Goal: Complete application form

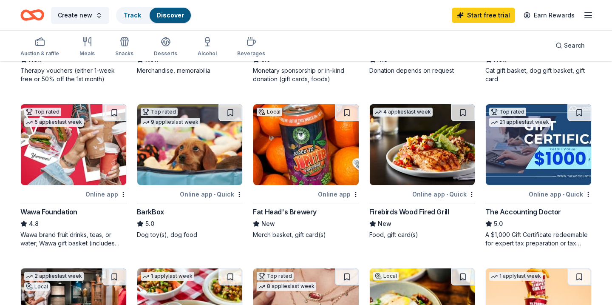
scroll to position [360, 0]
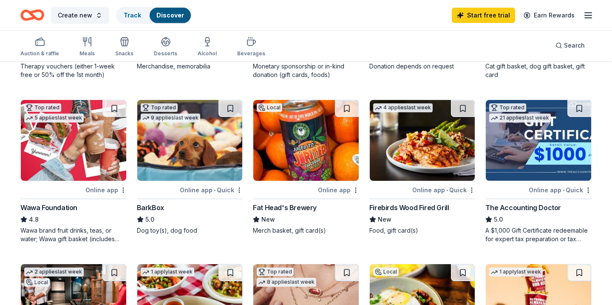
click at [285, 151] on img at bounding box center [305, 140] width 105 height 81
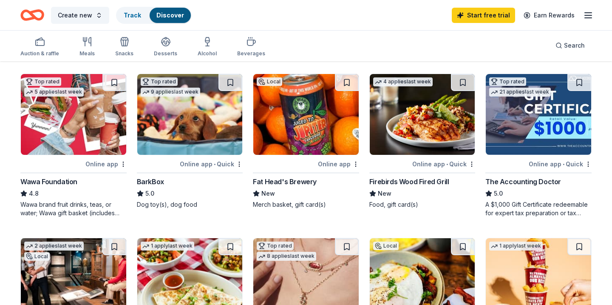
scroll to position [388, 0]
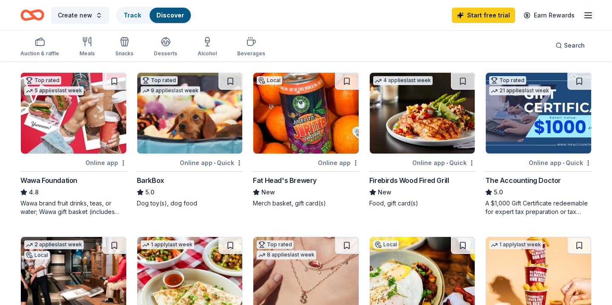
click at [513, 128] on img at bounding box center [538, 113] width 105 height 81
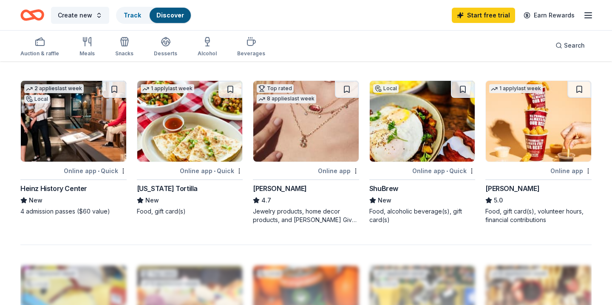
scroll to position [545, 0]
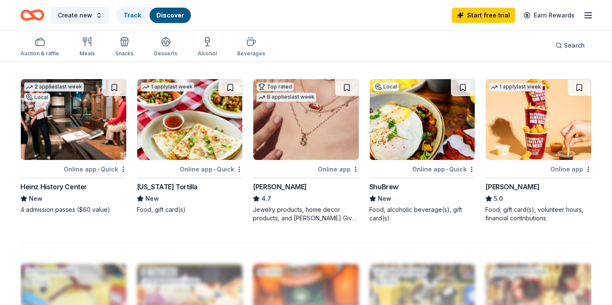
click at [311, 122] on img at bounding box center [305, 119] width 105 height 81
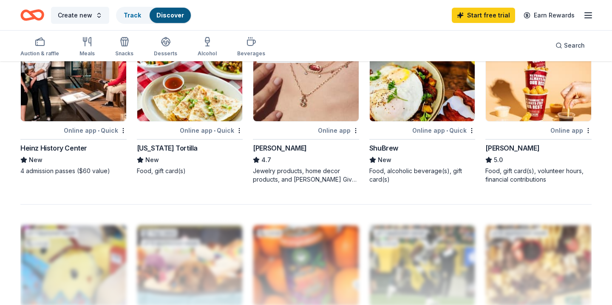
scroll to position [586, 0]
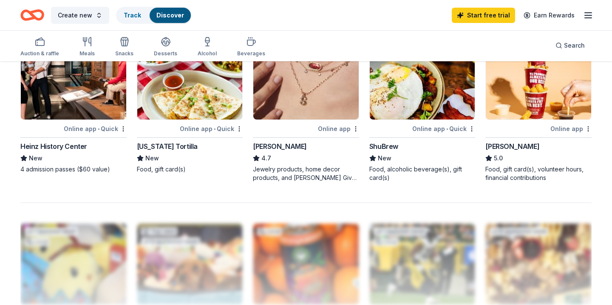
click at [401, 105] on img at bounding box center [422, 79] width 105 height 81
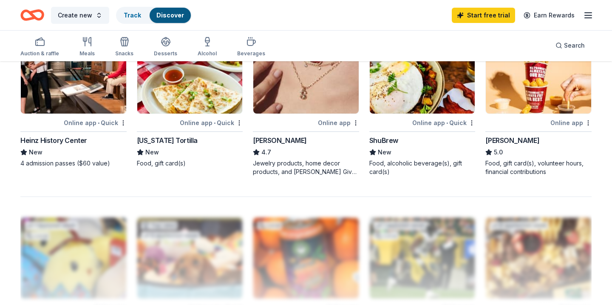
scroll to position [592, 0]
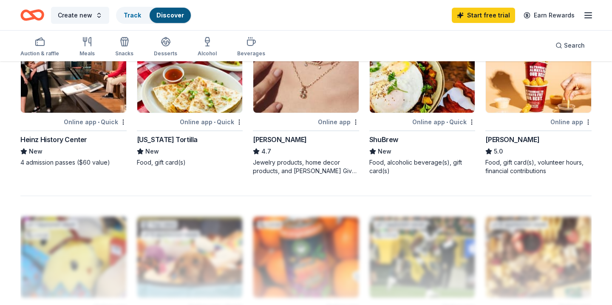
click at [542, 96] on img at bounding box center [538, 72] width 105 height 81
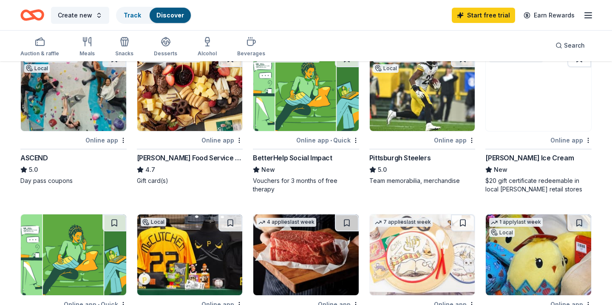
scroll to position [0, 0]
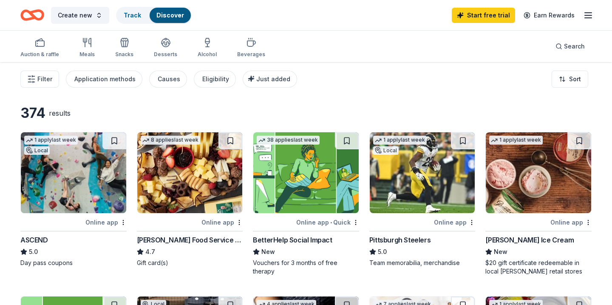
click at [162, 190] on img at bounding box center [189, 172] width 105 height 81
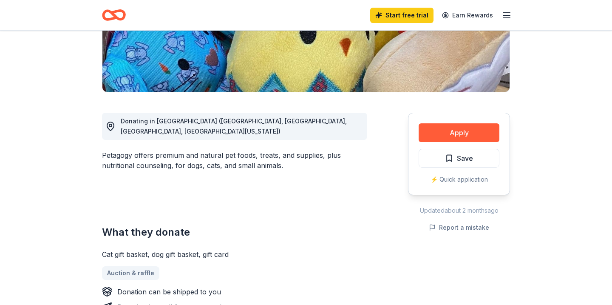
scroll to position [167, 0]
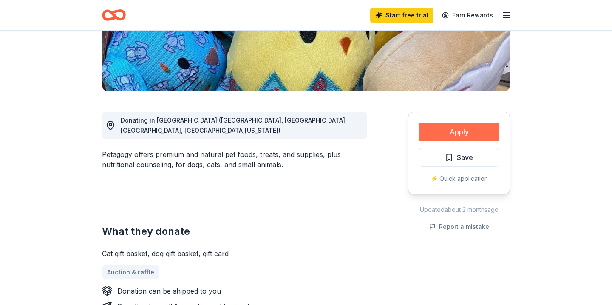
click at [428, 128] on button "Apply" at bounding box center [459, 131] width 81 height 19
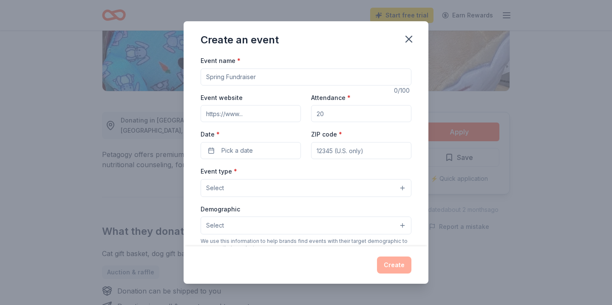
click at [232, 80] on input "Event name *" at bounding box center [306, 76] width 211 height 17
type input "[GEOGRAPHIC_DATA][PERSON_NAME] Casino Royale"
type input "[DOMAIN_NAME]/amacasinoroyale"
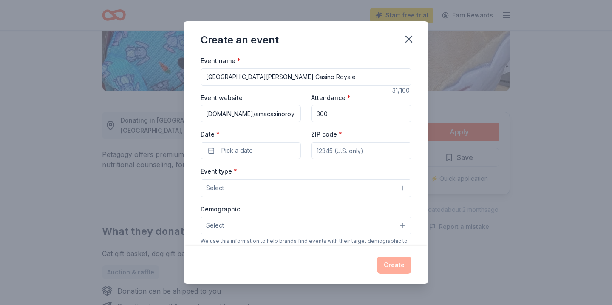
type input "300"
click at [229, 142] on button "Pick a date" at bounding box center [251, 150] width 100 height 17
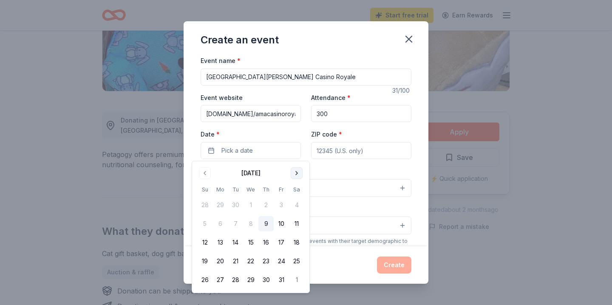
click at [297, 173] on button "Go to next month" at bounding box center [297, 173] width 12 height 12
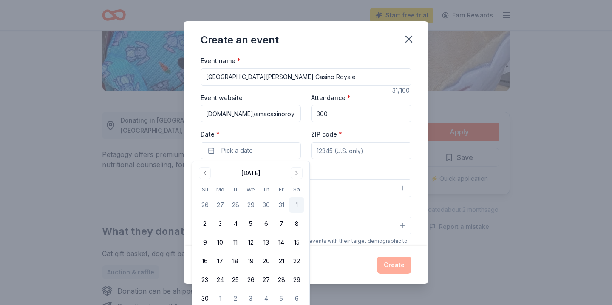
click at [298, 206] on button "1" at bounding box center [296, 204] width 15 height 15
click at [333, 146] on input "ZIP code *" at bounding box center [361, 150] width 100 height 17
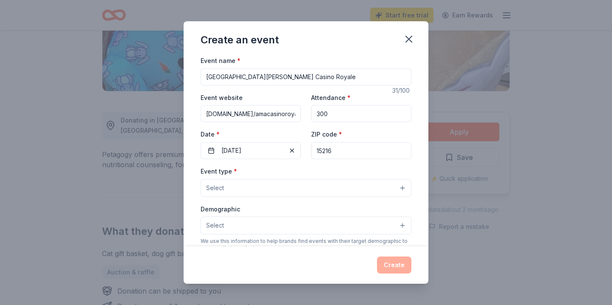
type input "15216"
click at [315, 178] on div "Event type * Select" at bounding box center [306, 181] width 211 height 31
click at [315, 184] on button "Select" at bounding box center [306, 188] width 211 height 18
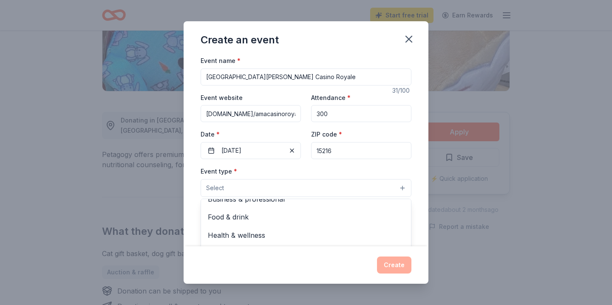
scroll to position [0, 0]
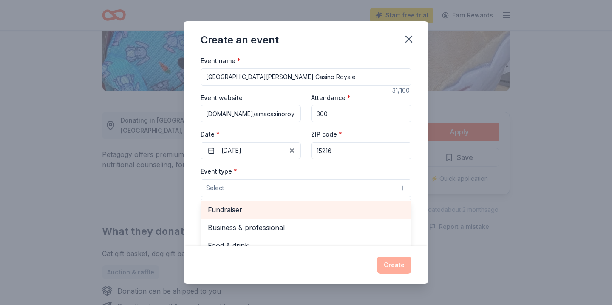
click at [309, 208] on span "Fundraiser" at bounding box center [306, 209] width 196 height 11
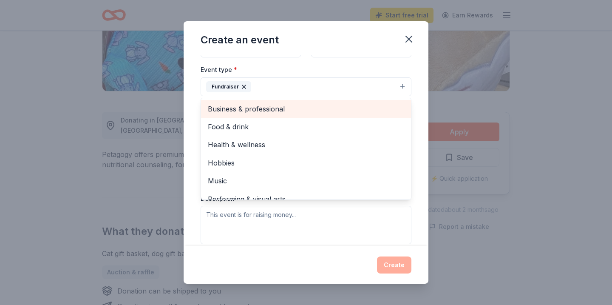
click at [259, 111] on span "Business & professional" at bounding box center [306, 108] width 196 height 11
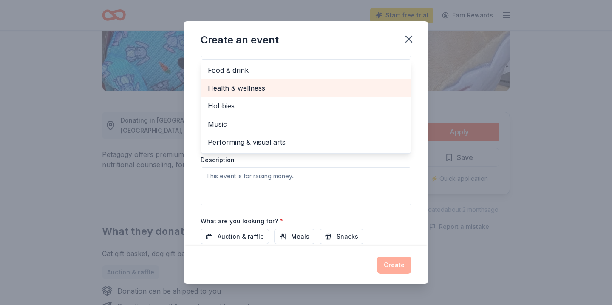
scroll to position [143, 0]
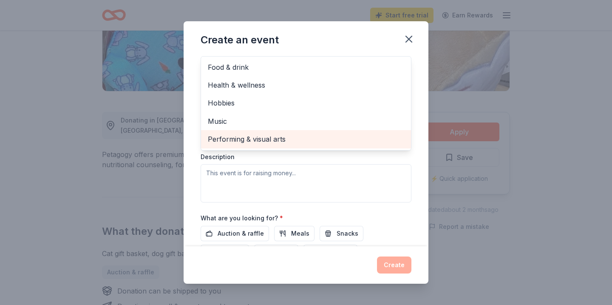
click at [274, 137] on span "Performing & visual arts" at bounding box center [306, 138] width 196 height 11
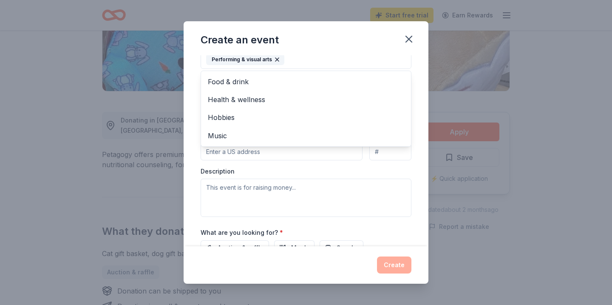
scroll to position [158, 0]
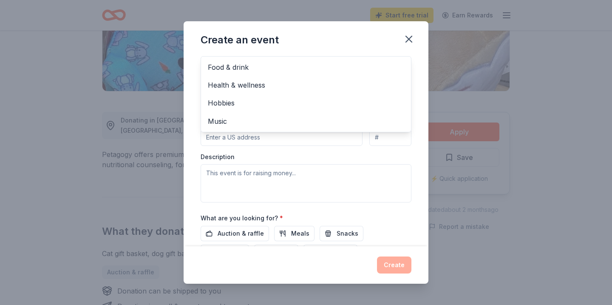
click at [190, 164] on div "Event name * Ave Maria Academy Casino Royale 31 /100 Event website event.gives/…" at bounding box center [306, 150] width 245 height 191
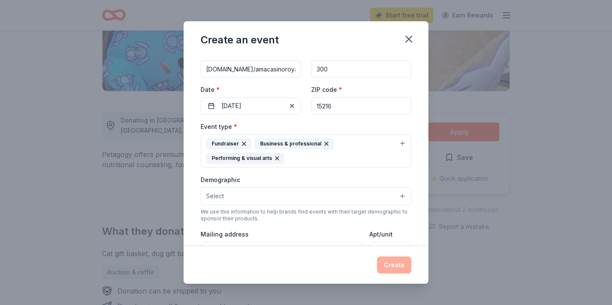
click at [302, 157] on div "Fundraiser Business & professional Performing & visual arts" at bounding box center [301, 150] width 190 height 25
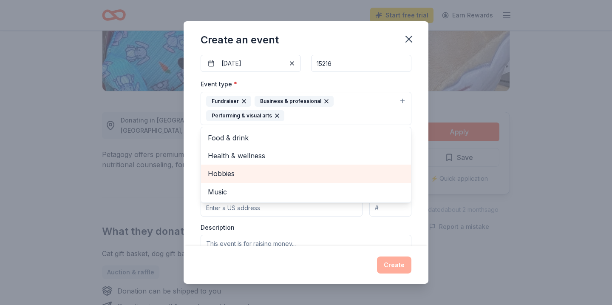
scroll to position [102, 0]
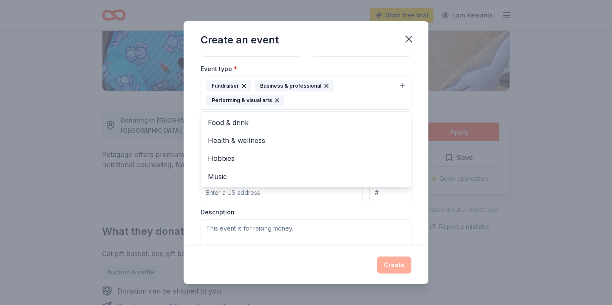
click at [192, 224] on div "Event name * Ave Maria Academy Casino Royale 31 /100 Event website event.gives/…" at bounding box center [306, 150] width 245 height 191
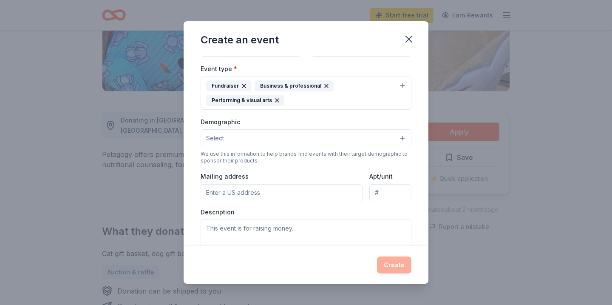
click at [235, 194] on input "Mailing address" at bounding box center [282, 192] width 162 height 17
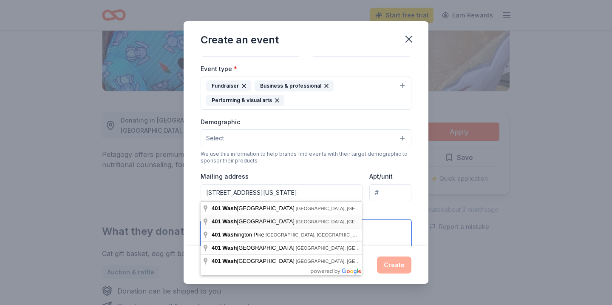
type input "401 Washington Road, Pittsburgh, PA, 15216"
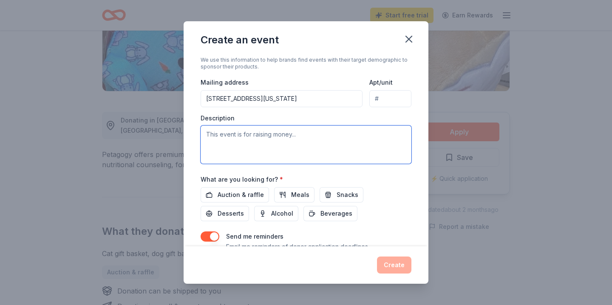
scroll to position [198, 0]
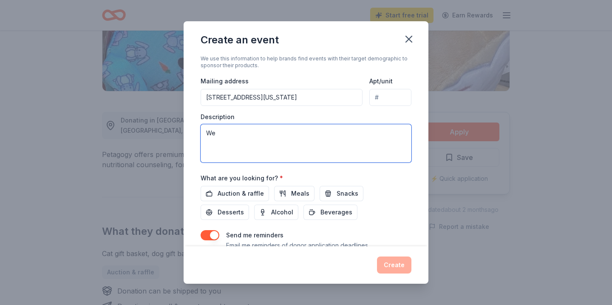
type textarea "W"
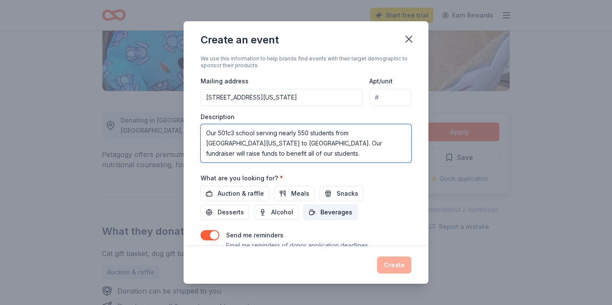
scroll to position [231, 0]
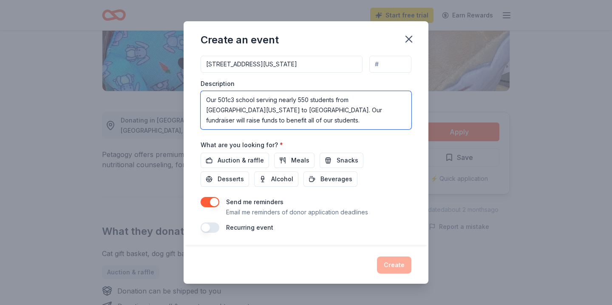
type textarea "Our 501c3 school serving nearly 550 students from [GEOGRAPHIC_DATA][US_STATE] t…"
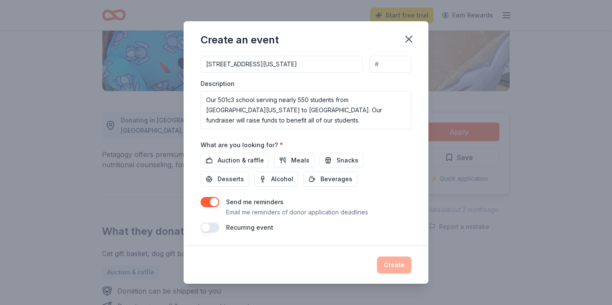
click at [209, 226] on button "button" at bounding box center [210, 227] width 19 height 10
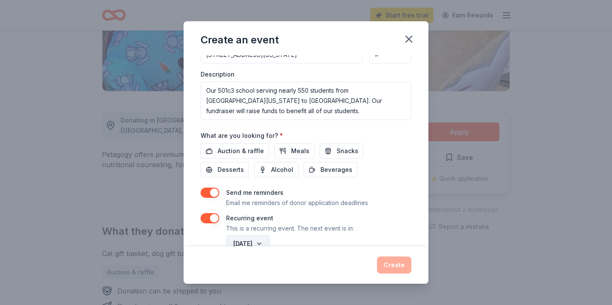
scroll to position [240, 0]
click at [234, 151] on span "Auction & raffle" at bounding box center [241, 151] width 46 height 10
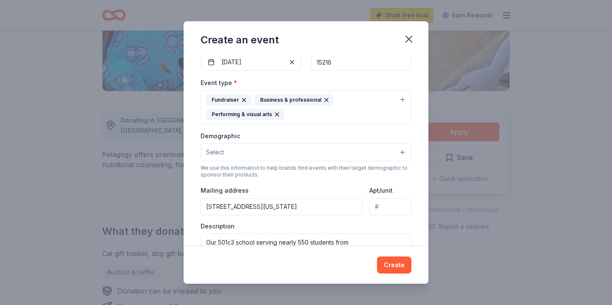
scroll to position [118, 0]
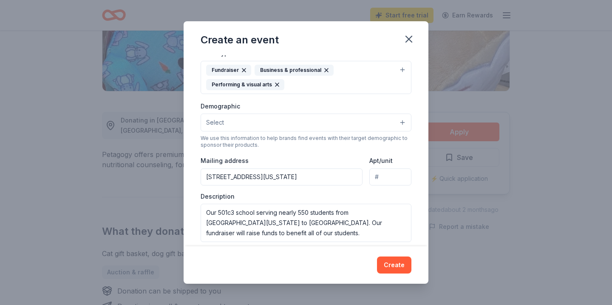
click at [308, 123] on button "Select" at bounding box center [306, 122] width 211 height 18
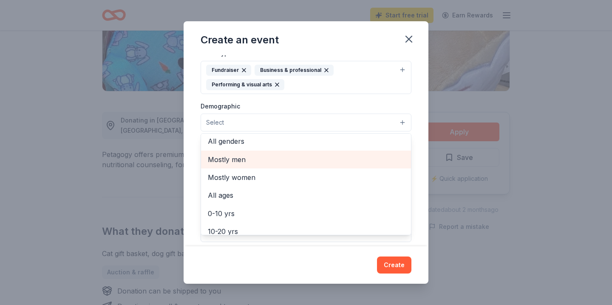
scroll to position [6, 0]
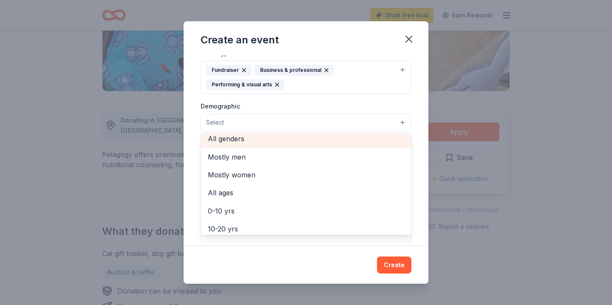
click at [272, 143] on span "All genders" at bounding box center [306, 138] width 196 height 11
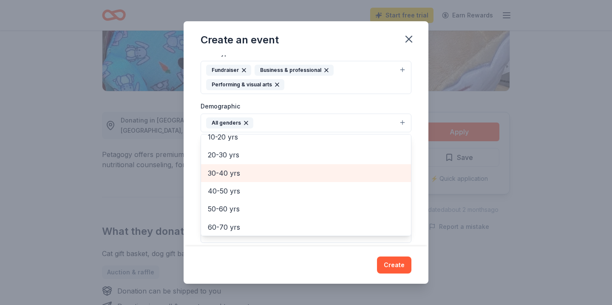
scroll to position [79, 0]
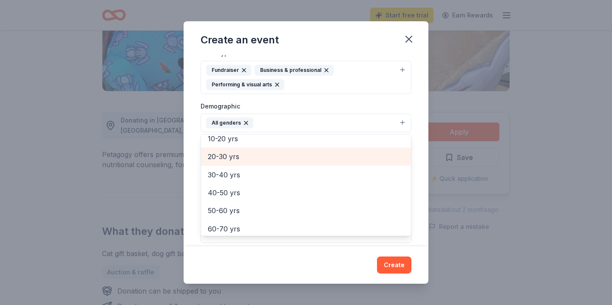
click at [222, 162] on div "20-30 yrs" at bounding box center [306, 156] width 210 height 18
click at [221, 157] on span "30-40 yrs" at bounding box center [306, 156] width 196 height 11
click at [221, 157] on span "40-50 yrs" at bounding box center [306, 156] width 196 height 11
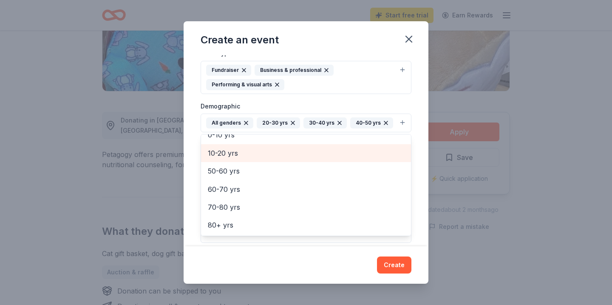
click at [221, 157] on span "10-20 yrs" at bounding box center [306, 152] width 196 height 11
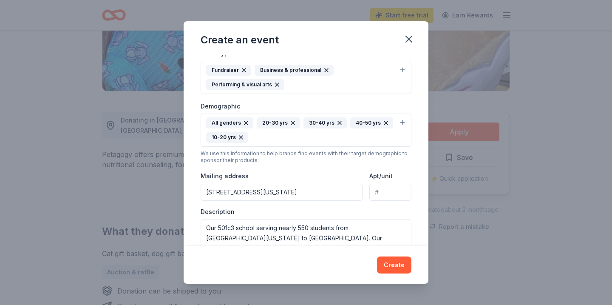
click at [240, 139] on icon "button" at bounding box center [241, 137] width 7 height 7
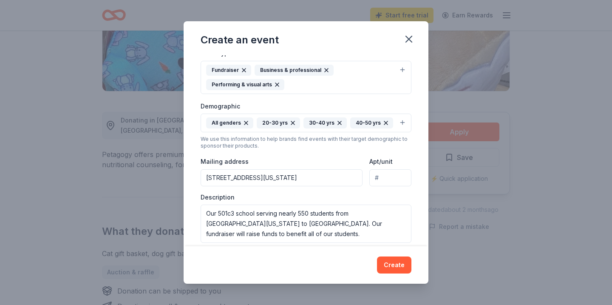
click at [402, 122] on button "All genders 20-30 yrs 30-40 yrs 40-50 yrs" at bounding box center [306, 122] width 211 height 19
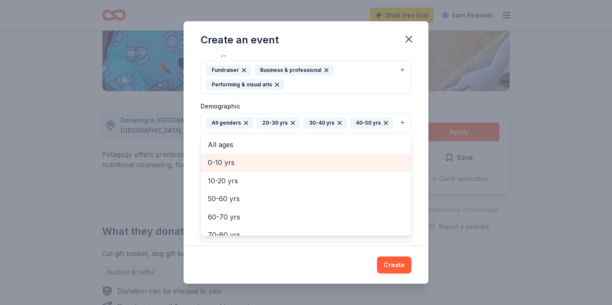
scroll to position [64, 0]
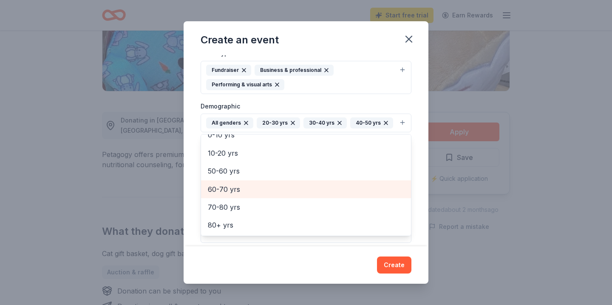
click at [229, 191] on span "60-70 yrs" at bounding box center [306, 189] width 196 height 11
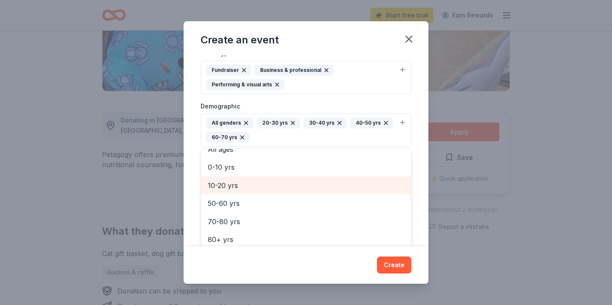
scroll to position [46, 0]
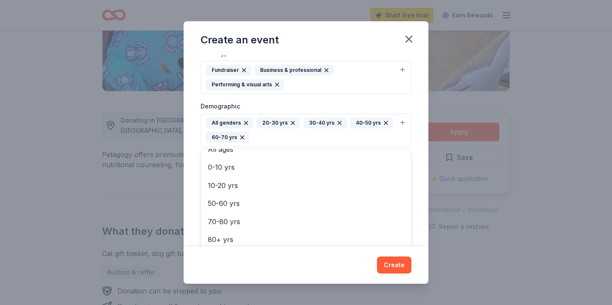
click at [189, 218] on div "Event name * Ave Maria Academy Casino Royale 31 /100 Event website event.gives/…" at bounding box center [306, 150] width 245 height 191
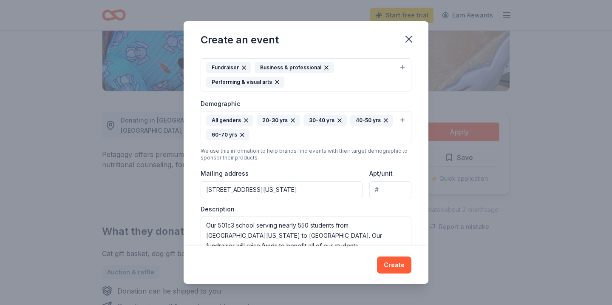
scroll to position [0, 0]
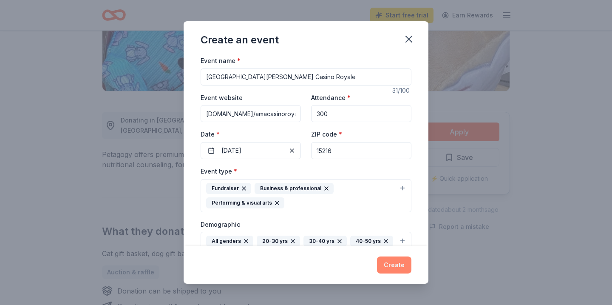
click at [399, 263] on button "Create" at bounding box center [394, 264] width 34 height 17
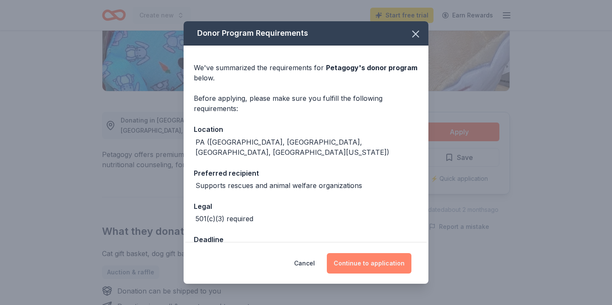
click at [367, 258] on button "Continue to application" at bounding box center [369, 263] width 85 height 20
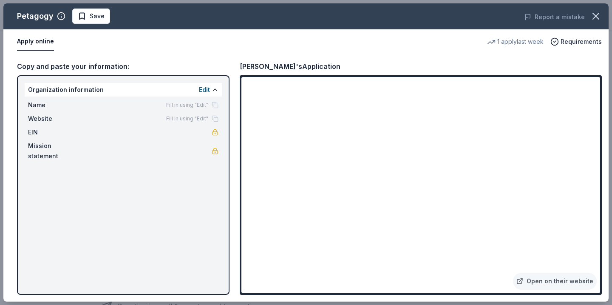
click at [504, 133] on div "Petagogy Save Report a mistake Apply online 1 apply last week Requirements Copy…" at bounding box center [305, 152] width 605 height 298
click at [443, 150] on div "Petagogy Save Report a mistake Apply online 1 apply last week Requirements Copy…" at bounding box center [305, 152] width 605 height 298
click at [424, 185] on div "Petagogy Save Report a mistake Apply online 1 apply last week Requirements Copy…" at bounding box center [305, 152] width 605 height 298
click at [418, 231] on div "Petagogy Save Report a mistake Apply online 1 apply last week Requirements Copy…" at bounding box center [305, 152] width 605 height 298
click at [139, 93] on div "Petagogy Save Report a mistake Apply online 1 apply last week Requirements Copy…" at bounding box center [305, 152] width 605 height 298
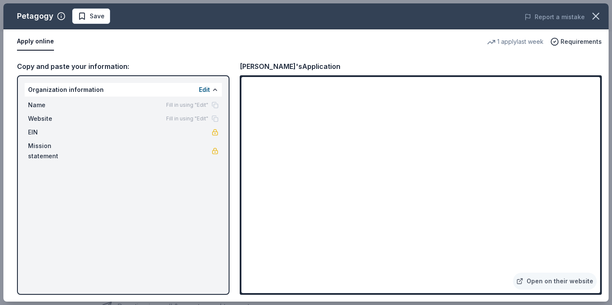
click at [203, 91] on div "Petagogy Save Report a mistake Apply online 1 apply last week Requirements Copy…" at bounding box center [305, 152] width 605 height 298
click at [202, 110] on div "Petagogy Save Report a mistake Apply online 1 apply last week Requirements Copy…" at bounding box center [305, 152] width 605 height 298
click at [37, 45] on div "Petagogy Save Report a mistake Apply online 1 apply last week Requirements Copy…" at bounding box center [305, 152] width 605 height 298
click at [500, 133] on div "Petagogy Save Report a mistake Apply online 1 apply last week Requirements Copy…" at bounding box center [305, 152] width 605 height 298
click at [504, 131] on div "Petagogy Save Report a mistake Apply online 1 apply last week Requirements Copy…" at bounding box center [305, 152] width 605 height 298
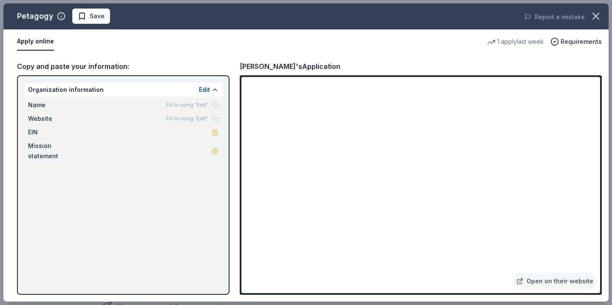
click at [528, 280] on div "Petagogy Save Report a mistake Apply online 1 apply last week Requirements Copy…" at bounding box center [305, 152] width 605 height 298
click at [37, 47] on div "Petagogy Save Report a mistake Apply online 1 apply last week Requirements Copy…" at bounding box center [305, 152] width 605 height 298
click at [68, 140] on div "Petagogy Save Report a mistake Apply online 1 apply last week Requirements Copy…" at bounding box center [305, 152] width 605 height 298
click at [565, 42] on div "Petagogy Save Report a mistake Apply online 1 apply last week Requirements Copy…" at bounding box center [305, 152] width 605 height 298
click at [388, 143] on div "Petagogy Save Report a mistake Apply online 1 apply last week Requirements Copy…" at bounding box center [305, 152] width 605 height 298
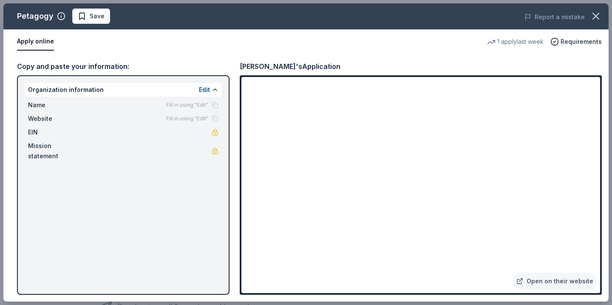
click at [504, 133] on div "Petagogy Save Report a mistake Apply online 1 apply last week Requirements Copy…" at bounding box center [305, 152] width 605 height 298
click at [546, 281] on div "Petagogy Save Report a mistake Apply online 1 apply last week Requirements Copy…" at bounding box center [305, 152] width 605 height 298
click at [201, 88] on div "Petagogy Save Report a mistake Apply online 1 apply last week Requirements Copy…" at bounding box center [305, 152] width 605 height 298
click at [83, 63] on div "Petagogy Save Report a mistake Apply online 1 apply last week Requirements Copy…" at bounding box center [305, 152] width 605 height 298
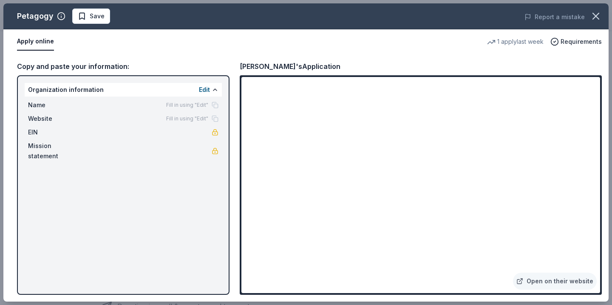
click at [72, 96] on div "Petagogy Save Report a mistake Apply online 1 apply last week Requirements Copy…" at bounding box center [305, 152] width 605 height 298
click at [45, 123] on div "Petagogy Save Report a mistake Apply online 1 apply last week Requirements Copy…" at bounding box center [305, 152] width 605 height 298
click at [31, 132] on div "Petagogy Save Report a mistake Apply online 1 apply last week Requirements Copy…" at bounding box center [305, 152] width 605 height 298
click at [222, 133] on div "Petagogy Save Report a mistake Apply online 1 apply last week Requirements Copy…" at bounding box center [305, 152] width 605 height 298
click at [32, 40] on div "Petagogy Save Report a mistake Apply online 1 apply last week Requirements Copy…" at bounding box center [305, 152] width 605 height 298
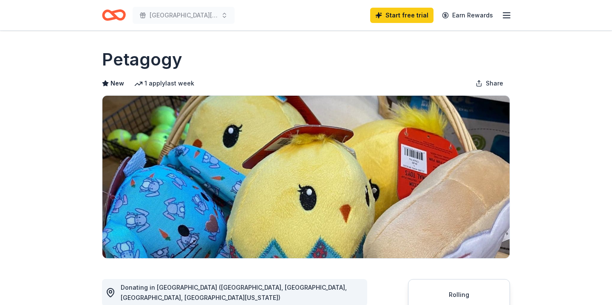
scroll to position [167, 0]
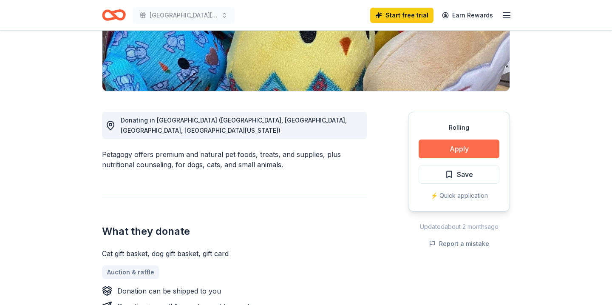
click at [466, 146] on button "Apply" at bounding box center [459, 148] width 81 height 19
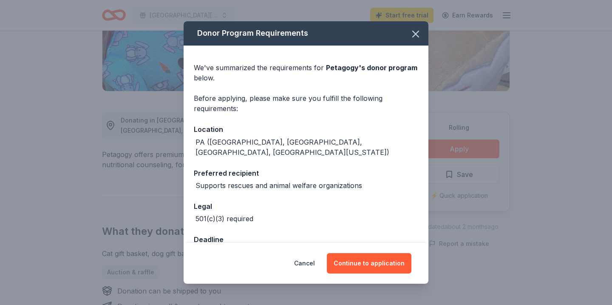
scroll to position [16, 0]
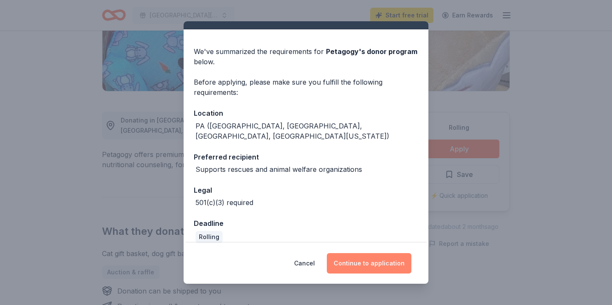
click at [345, 266] on button "Continue to application" at bounding box center [369, 263] width 85 height 20
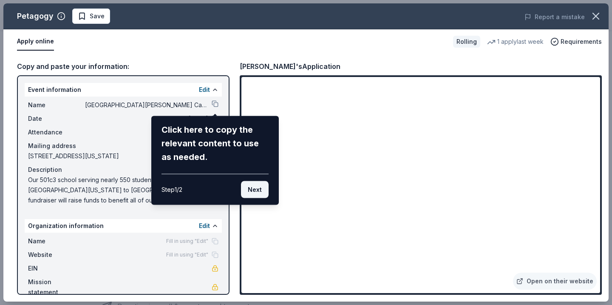
click at [250, 189] on button "Next" at bounding box center [255, 189] width 28 height 17
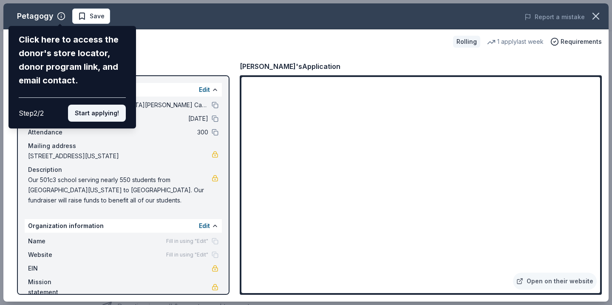
click at [83, 111] on button "Start applying!" at bounding box center [97, 113] width 58 height 17
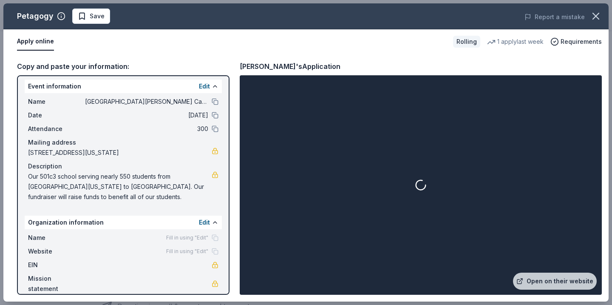
scroll to position [0, 0]
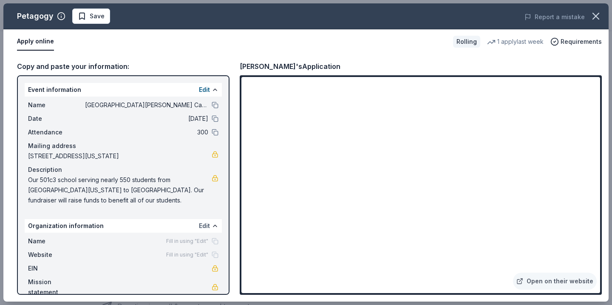
click at [204, 226] on button "Edit" at bounding box center [204, 226] width 11 height 10
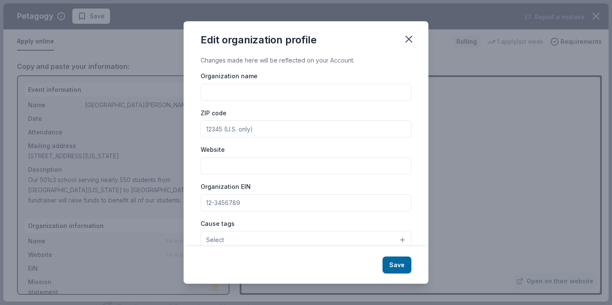
click at [229, 89] on input "Organization name" at bounding box center [306, 92] width 211 height 17
type input "[GEOGRAPHIC_DATA][PERSON_NAME]"
type input "a"
type input "[URL][DOMAIN_NAME]"
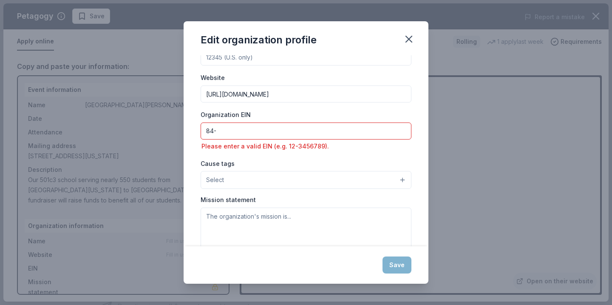
scroll to position [84, 0]
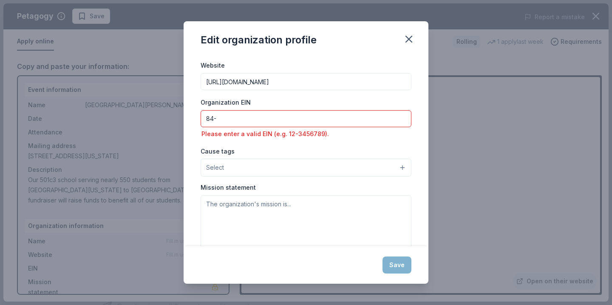
click at [228, 163] on button "Select" at bounding box center [306, 167] width 211 height 18
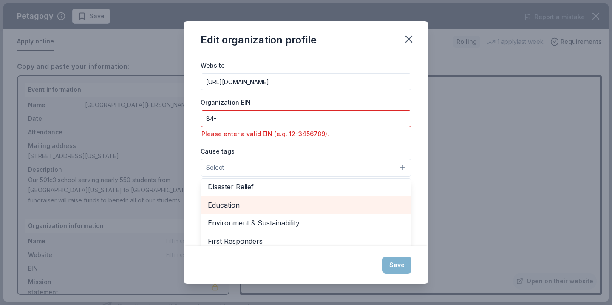
click at [218, 212] on div "Education" at bounding box center [306, 205] width 210 height 18
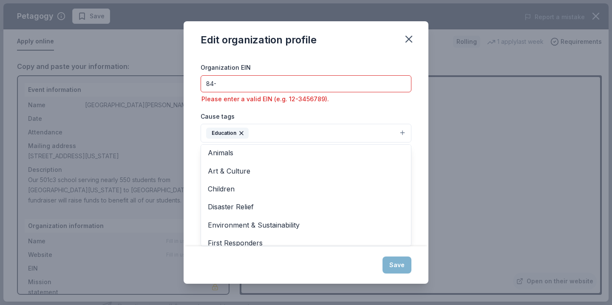
scroll to position [0, 0]
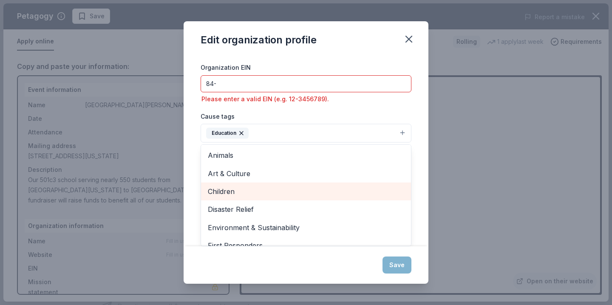
click at [223, 192] on span "Children" at bounding box center [306, 191] width 196 height 11
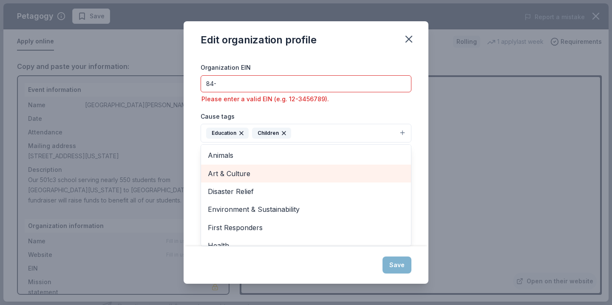
click at [224, 170] on span "Art & Culture" at bounding box center [306, 173] width 196 height 11
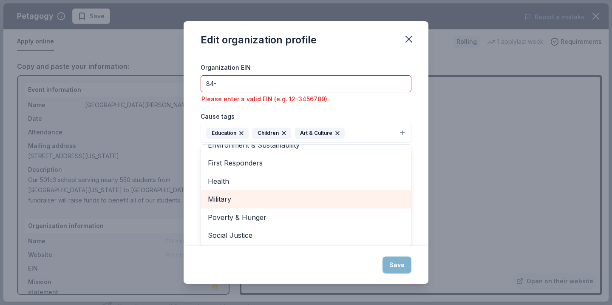
scroll to position [64, 0]
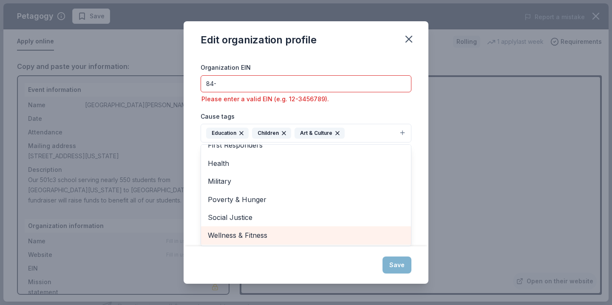
click at [241, 230] on span "Wellness & Fitness" at bounding box center [306, 234] width 196 height 11
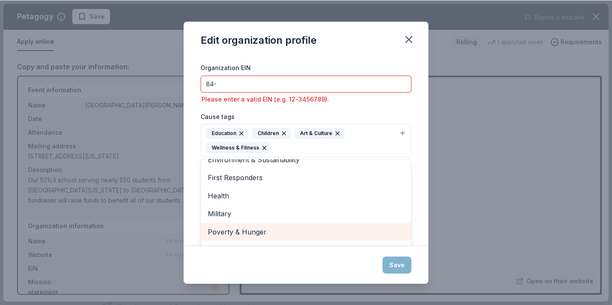
scroll to position [46, 0]
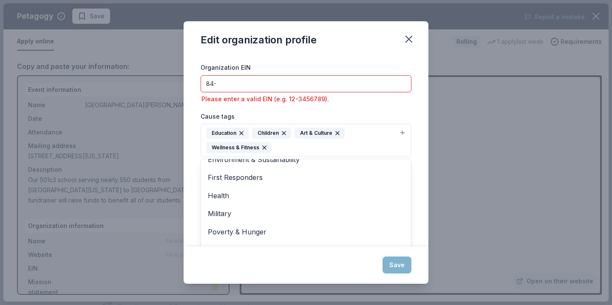
click at [252, 86] on div "Organization name Ave Maria Academy ZIP code Website http://www.ama.srces.org O…" at bounding box center [306, 93] width 211 height 283
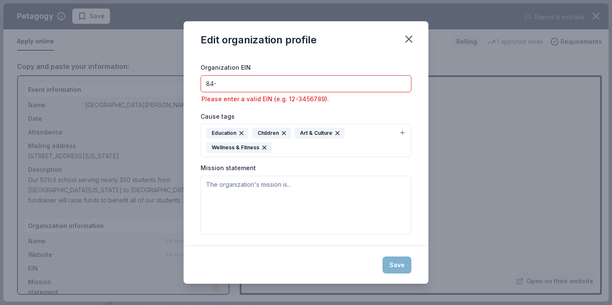
click at [252, 86] on input "84-" at bounding box center [306, 83] width 211 height 17
click at [271, 88] on input "84-" at bounding box center [306, 83] width 211 height 17
paste input "[US_EMPLOYER_IDENTIFICATION_NUMBER]"
drag, startPoint x: 215, startPoint y: 82, endPoint x: 191, endPoint y: 80, distance: 24.8
click at [191, 81] on div "Changes made here will be reflected on your Account. Organization name Ave Mari…" at bounding box center [306, 150] width 245 height 191
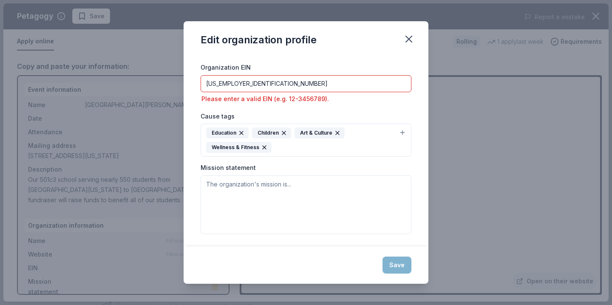
type input "[US_EMPLOYER_IDENTIFICATION_NUMBER]"
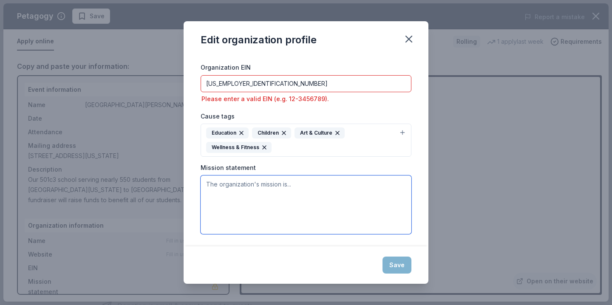
click at [288, 209] on textarea at bounding box center [306, 204] width 211 height 59
paste textarea "The mission of [GEOGRAPHIC_DATA][PERSON_NAME] is to embrace and shepherd the ch…"
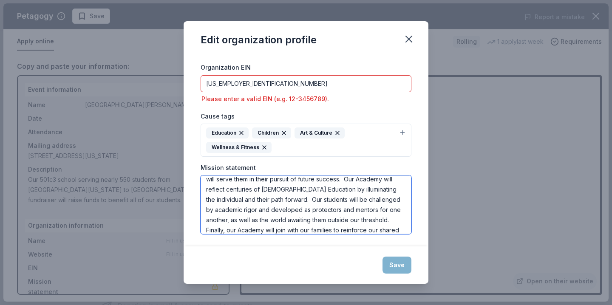
scroll to position [41, 0]
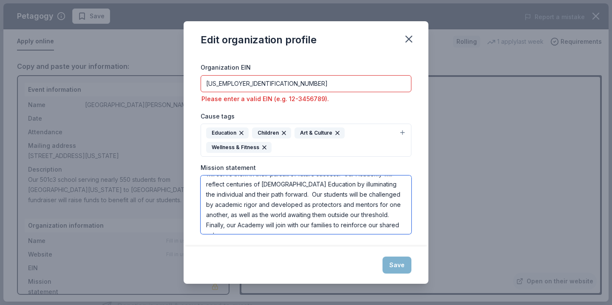
click at [335, 227] on textarea "The mission of [GEOGRAPHIC_DATA][PERSON_NAME] is to embrace and shepherd the ch…" at bounding box center [306, 204] width 211 height 59
type textarea "The mission of [GEOGRAPHIC_DATA][PERSON_NAME] is to embrace and shepherd the ch…"
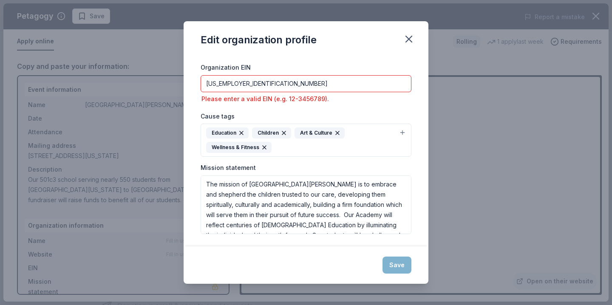
click at [264, 83] on input "[US_EMPLOYER_IDENTIFICATION_NUMBER]" at bounding box center [306, 83] width 211 height 17
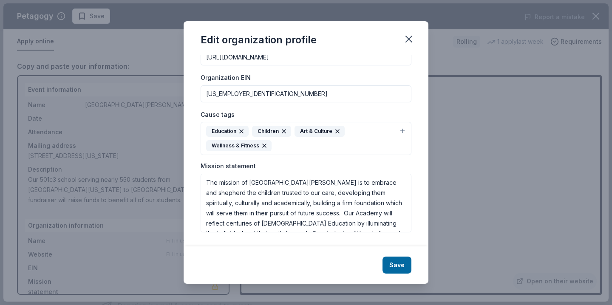
scroll to position [108, 0]
type input "[US_EMPLOYER_IDENTIFICATION_NUMBER]"
click at [393, 263] on button "Save" at bounding box center [396, 265] width 29 height 17
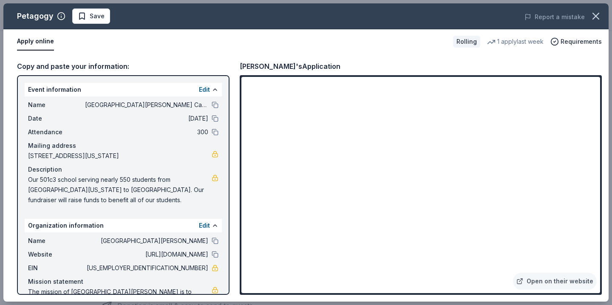
scroll to position [34, 0]
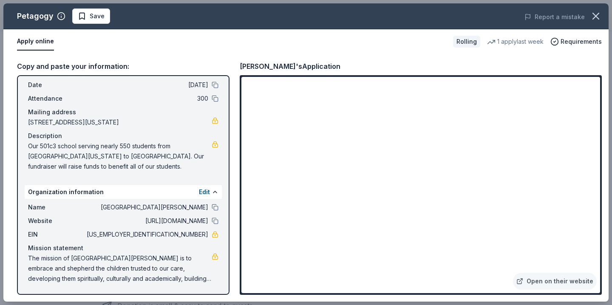
click at [133, 158] on span "Our 501c3 school serving nearly 550 students from [GEOGRAPHIC_DATA][US_STATE] t…" at bounding box center [120, 156] width 184 height 31
drag, startPoint x: 130, startPoint y: 167, endPoint x: 71, endPoint y: 152, distance: 61.0
click at [71, 152] on span "Our 501c3 school serving nearly 550 students from Mt Washington down to South F…" at bounding box center [120, 156] width 184 height 31
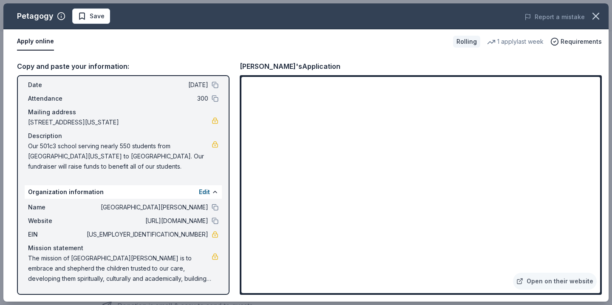
click at [96, 156] on span "Our 501c3 school serving nearly 550 students from Mt Washington down to South F…" at bounding box center [120, 156] width 184 height 31
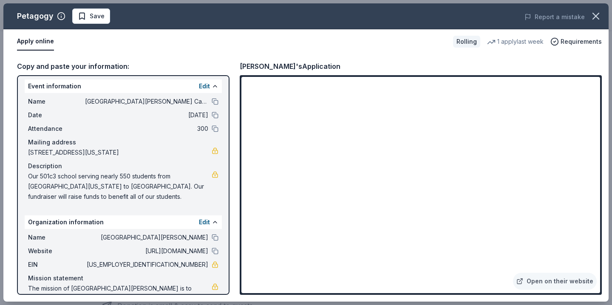
scroll to position [0, 0]
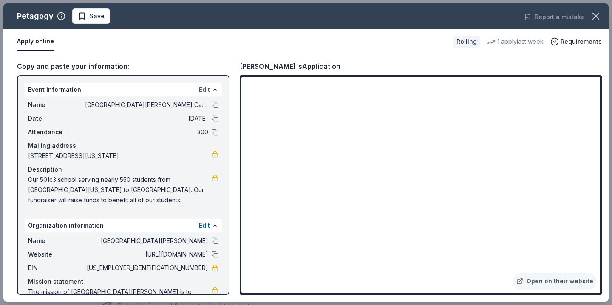
click at [207, 89] on button "Edit" at bounding box center [204, 90] width 11 height 10
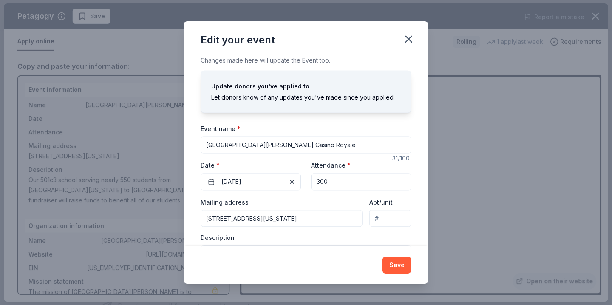
scroll to position [51, 0]
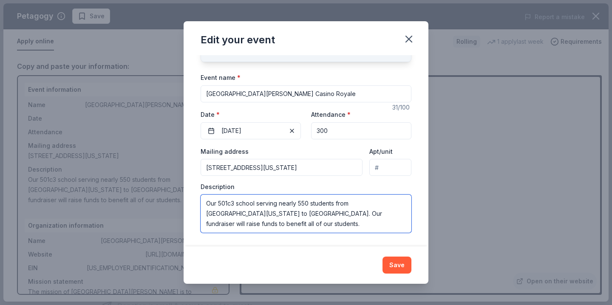
click at [243, 214] on textarea "Our 501c3 school serving nearly 550 students from Mt Washington down to South F…" at bounding box center [306, 214] width 211 height 38
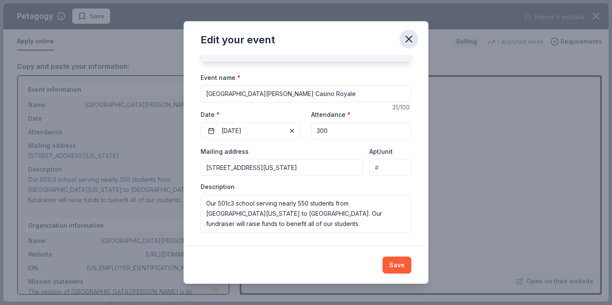
click at [408, 34] on icon "button" at bounding box center [409, 39] width 12 height 12
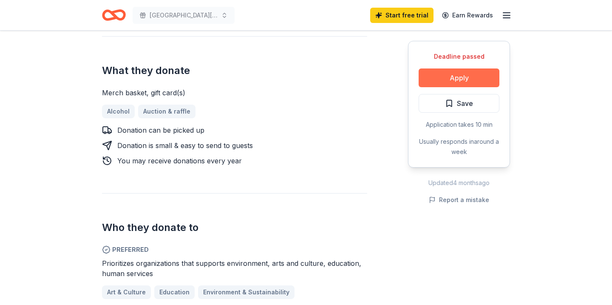
scroll to position [339, 0]
click at [437, 75] on button "Apply" at bounding box center [459, 77] width 81 height 19
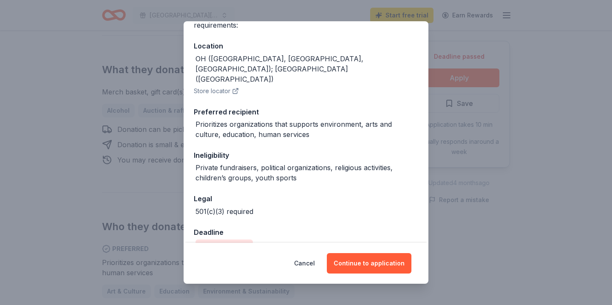
scroll to position [115, 0]
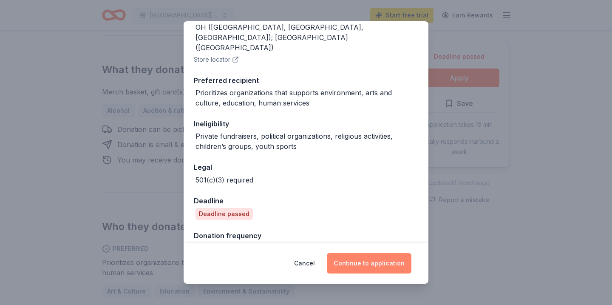
click at [366, 269] on button "Continue to application" at bounding box center [369, 263] width 85 height 20
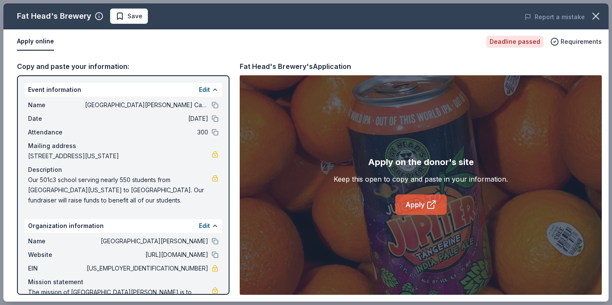
click at [409, 210] on link "Apply" at bounding box center [420, 204] width 51 height 20
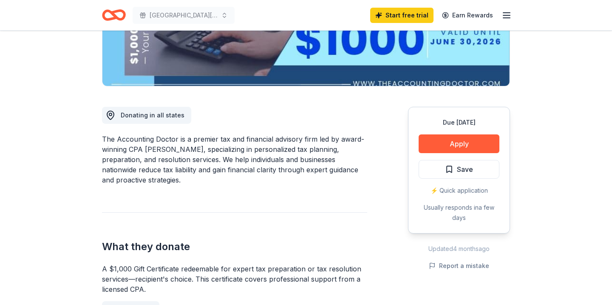
scroll to position [175, 0]
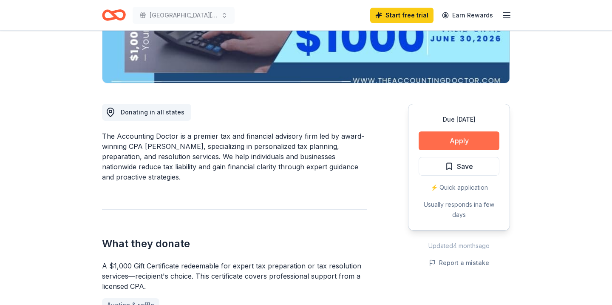
click at [442, 141] on button "Apply" at bounding box center [459, 140] width 81 height 19
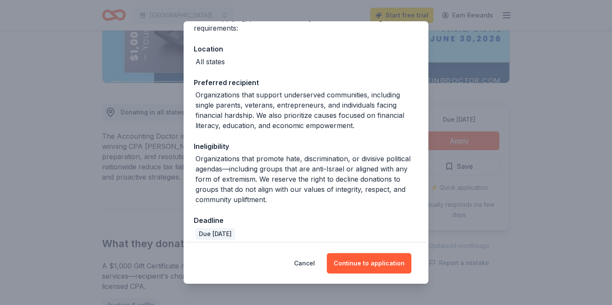
scroll to position [88, 0]
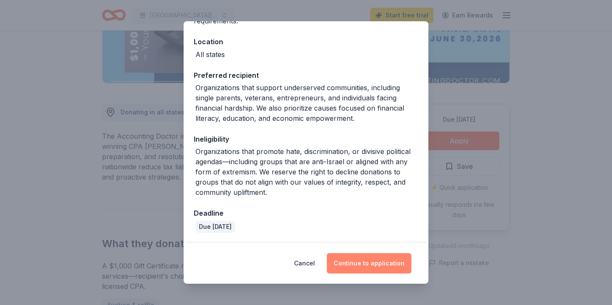
click at [362, 259] on button "Continue to application" at bounding box center [369, 263] width 85 height 20
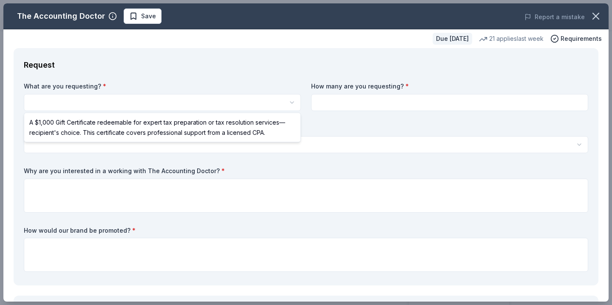
select select "A $1,000 Gift Certificate redeemable for expert tax preparation or tax resoluti…"
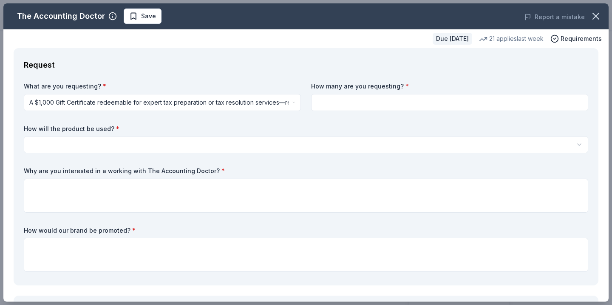
click at [333, 104] on input at bounding box center [449, 102] width 277 height 17
type input "1"
click at [235, 145] on html "Ave [PERSON_NAME] Academy Casino Royale Save Apply Due [DATE] Share The Account…" at bounding box center [306, 152] width 612 height 305
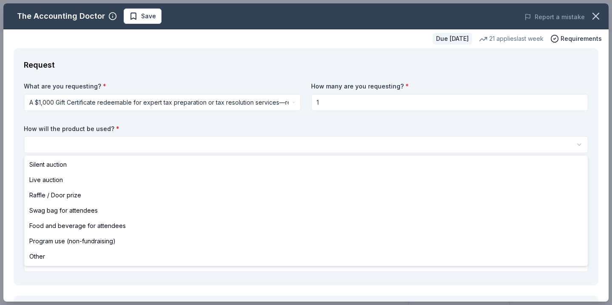
select select "silentAuction"
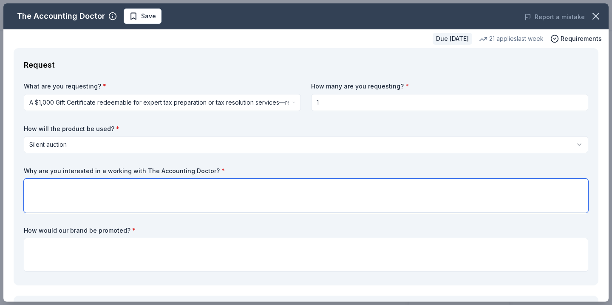
click at [188, 203] on textarea at bounding box center [306, 195] width 564 height 34
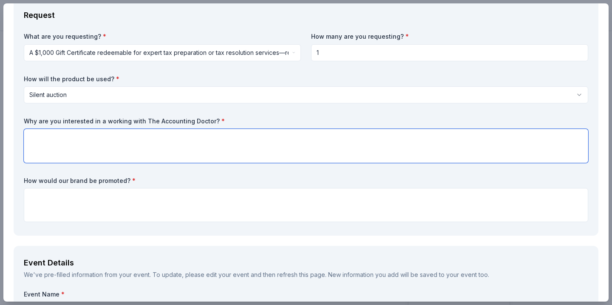
scroll to position [52, 0]
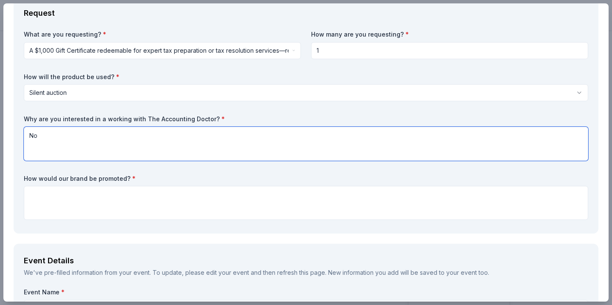
type textarea "No"
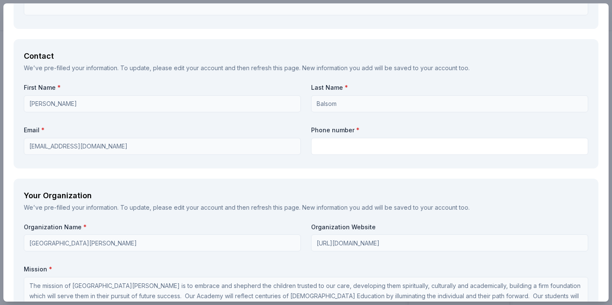
scroll to position [549, 0]
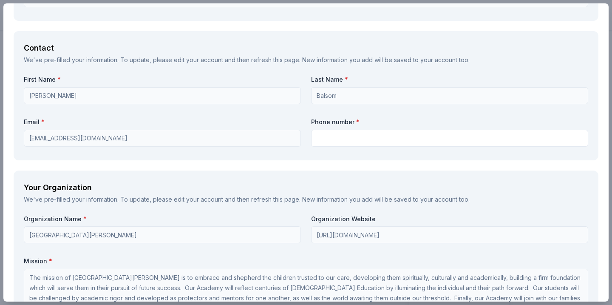
type textarea "Link and logo on our website and program"
click at [118, 147] on div "First Name * Jessica Last Name * Balsom Email * belcher21@gmail.com Phone numbe…" at bounding box center [306, 112] width 564 height 74
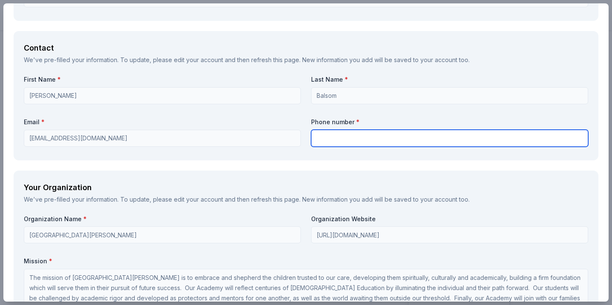
click at [331, 134] on input "text" at bounding box center [449, 138] width 277 height 17
type input "4123415444"
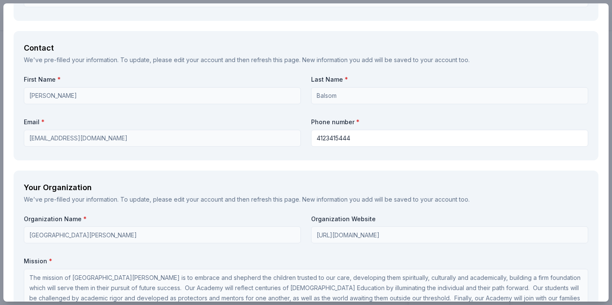
click at [325, 178] on div "Your Organization We've pre-filled your information. To update, please edit you…" at bounding box center [306, 303] width 585 height 266
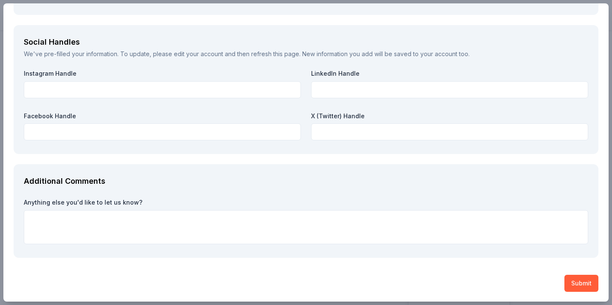
scroll to position [926, 0]
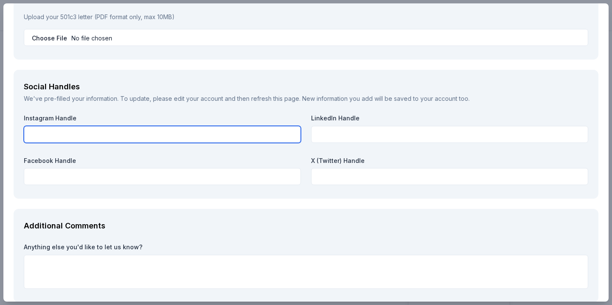
click at [66, 137] on input "text" at bounding box center [162, 134] width 277 height 17
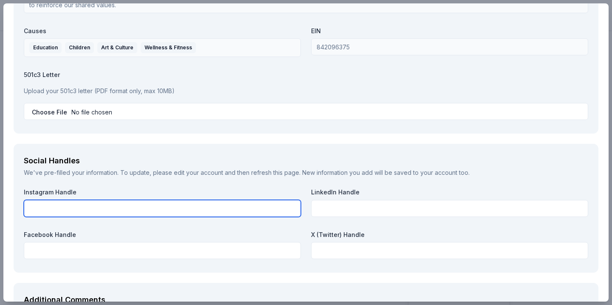
scroll to position [854, 0]
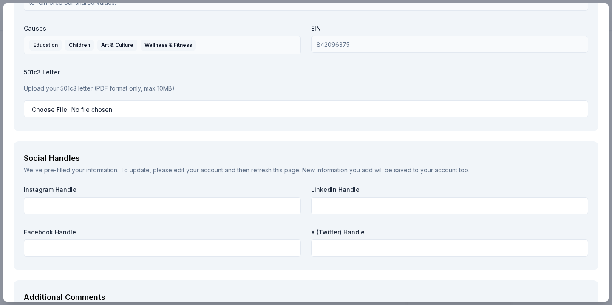
click at [78, 90] on p "Upload your 501c3 letter (PDF format only, max 10MB)" at bounding box center [306, 88] width 564 height 10
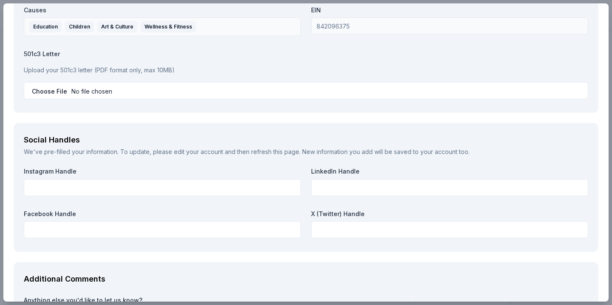
scroll to position [869, 0]
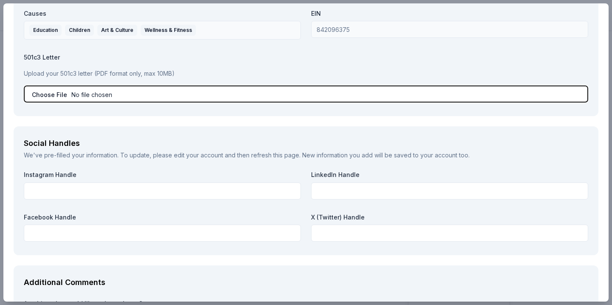
click at [77, 94] on input "file" at bounding box center [306, 93] width 564 height 17
type input "C:\fakepath\Ave Maria Academy Tax ID Form .pdf"
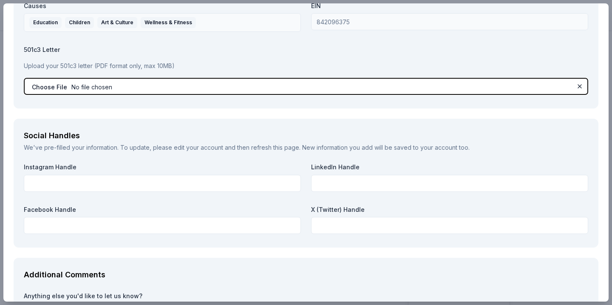
scroll to position [899, 0]
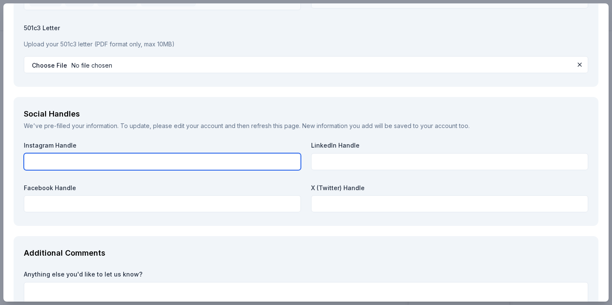
click at [159, 156] on input "text" at bounding box center [162, 161] width 277 height 17
type input "w"
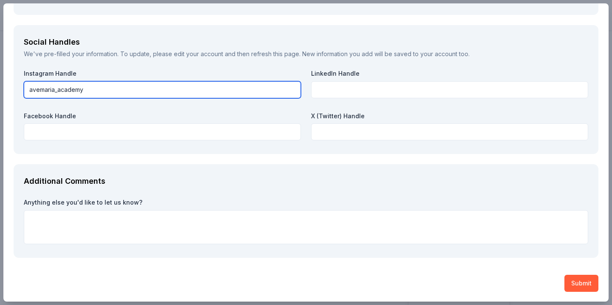
type input "avemaria_academy"
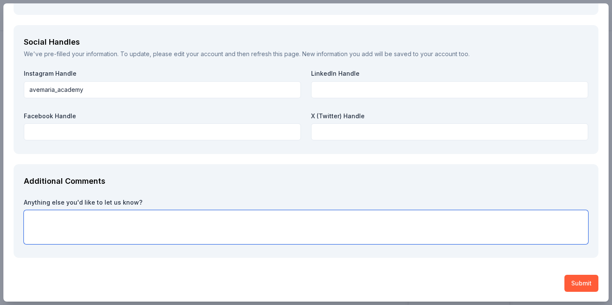
click at [136, 223] on textarea at bounding box center [306, 227] width 564 height 34
type textarea "Thank you for your time and consideration!"
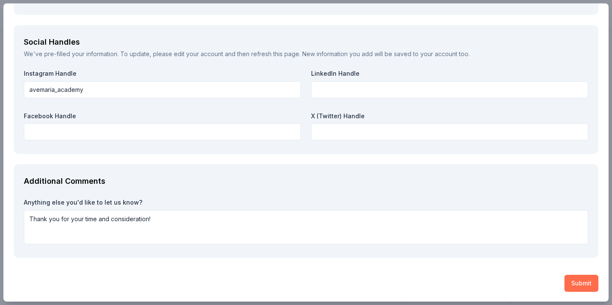
click at [577, 280] on button "Submit" at bounding box center [581, 282] width 34 height 17
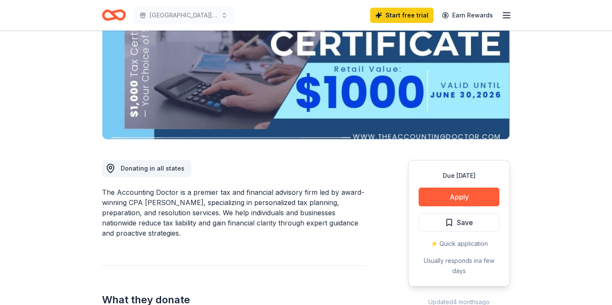
scroll to position [5, 0]
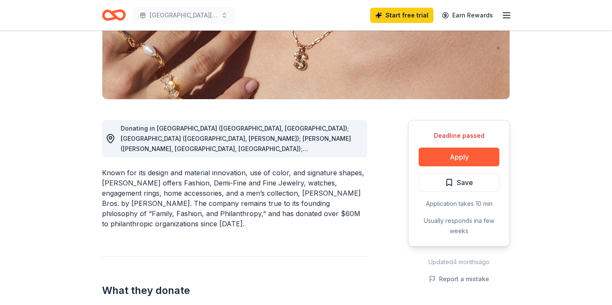
scroll to position [159, 0]
click at [256, 145] on span "Donating in [GEOGRAPHIC_DATA] ([GEOGRAPHIC_DATA], [GEOGRAPHIC_DATA]); [GEOGRAPH…" at bounding box center [236, 234] width 230 height 221
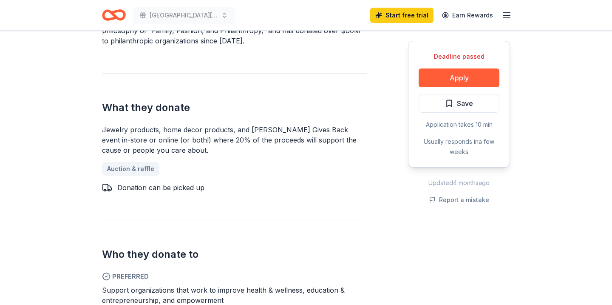
scroll to position [344, 0]
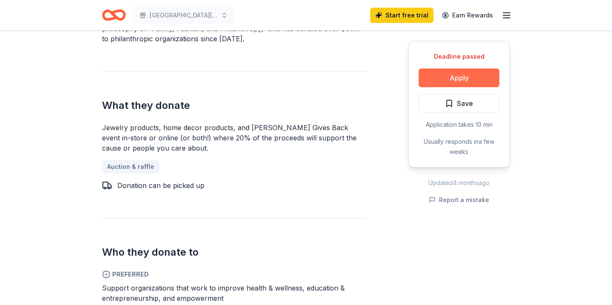
click at [432, 77] on button "Apply" at bounding box center [459, 77] width 81 height 19
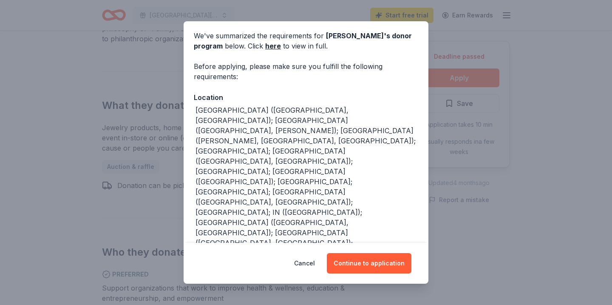
scroll to position [110, 0]
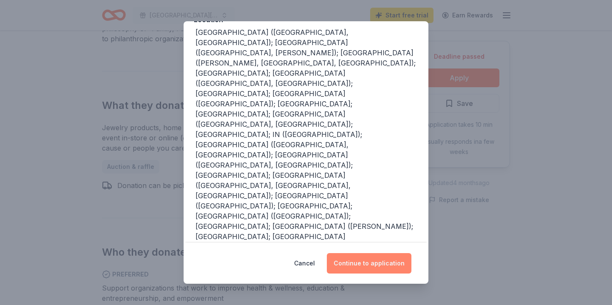
click at [353, 255] on button "Continue to application" at bounding box center [369, 263] width 85 height 20
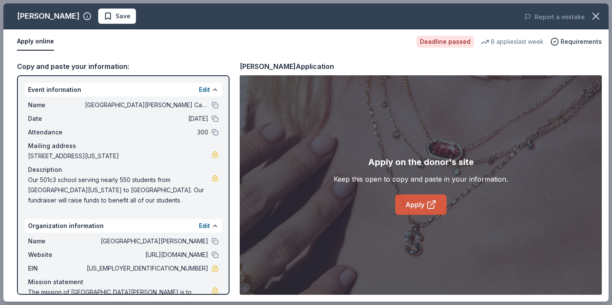
click at [414, 204] on link "Apply" at bounding box center [420, 204] width 51 height 20
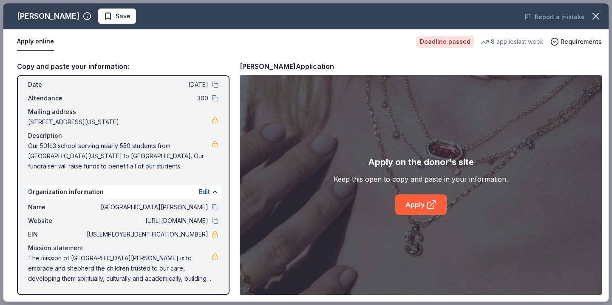
scroll to position [0, 0]
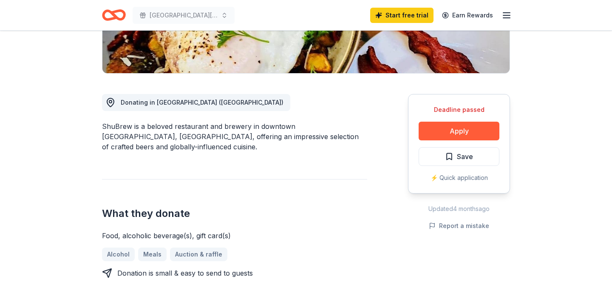
scroll to position [179, 0]
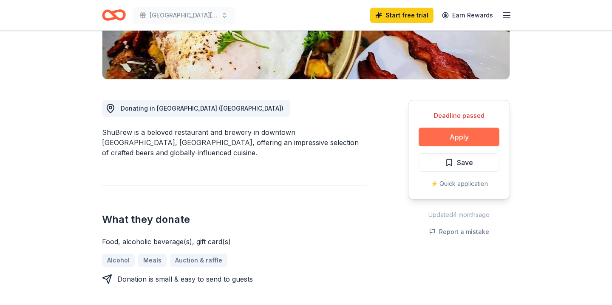
click at [449, 136] on button "Apply" at bounding box center [459, 136] width 81 height 19
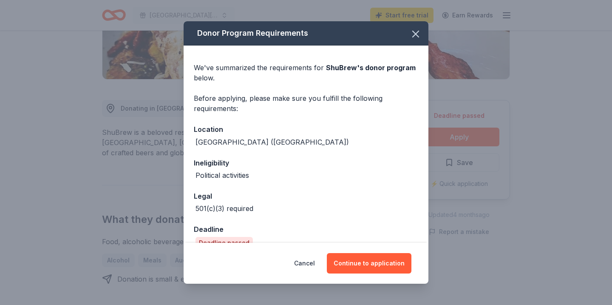
scroll to position [16, 0]
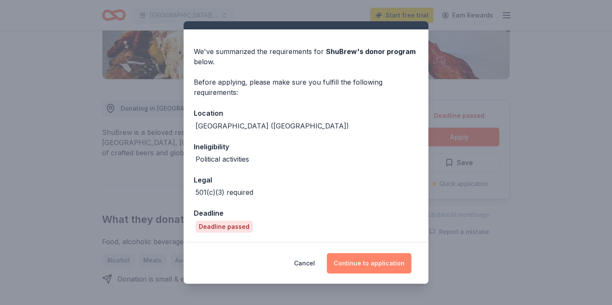
click at [376, 263] on button "Continue to application" at bounding box center [369, 263] width 85 height 20
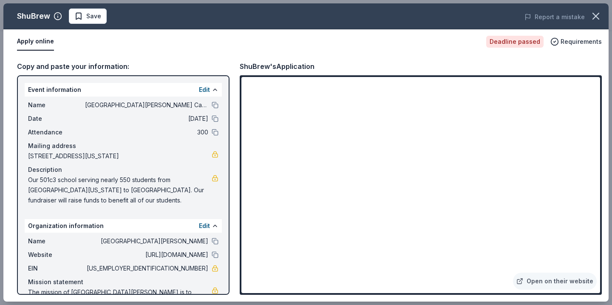
scroll to position [34, 0]
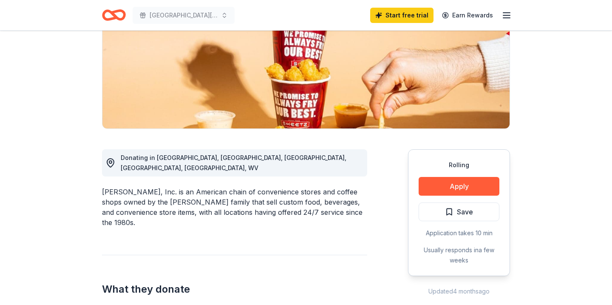
scroll to position [131, 0]
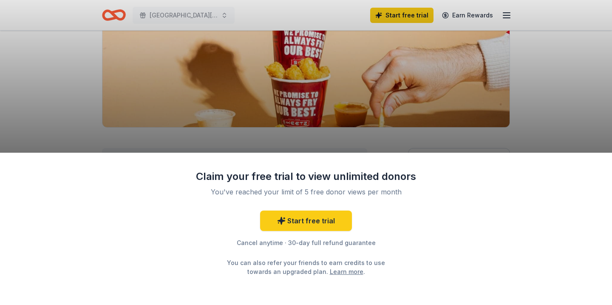
click at [453, 69] on div "Claim your free trial to view unlimited donors You've reached your limit of 5 f…" at bounding box center [306, 152] width 612 height 305
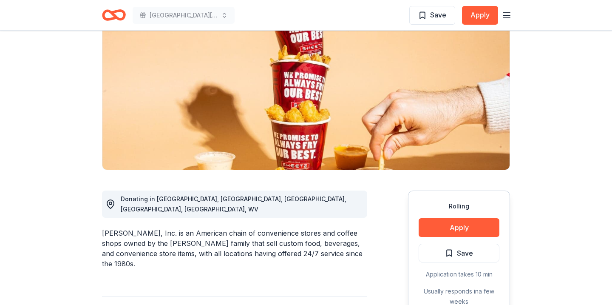
scroll to position [121, 0]
